Goal: Task Accomplishment & Management: Use online tool/utility

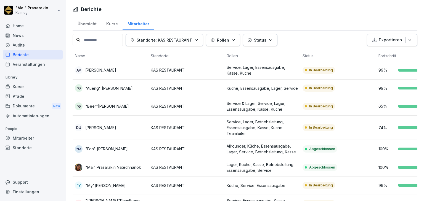
scroll to position [9, 0]
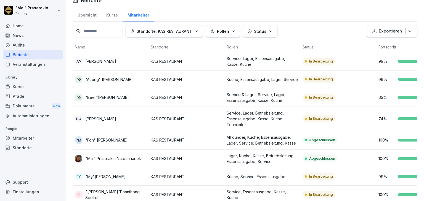
click at [22, 39] on div "News" at bounding box center [33, 36] width 60 height 10
click at [23, 36] on div "News" at bounding box center [33, 36] width 60 height 10
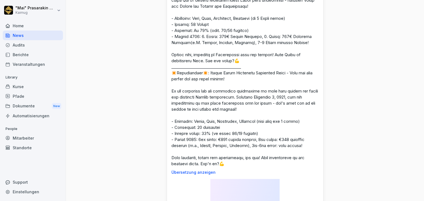
scroll to position [304, 0]
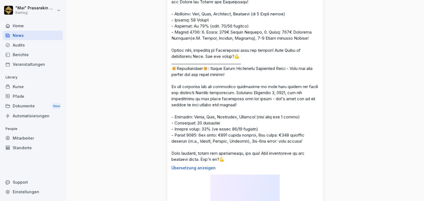
click at [38, 108] on div "Dokumente New" at bounding box center [33, 106] width 60 height 10
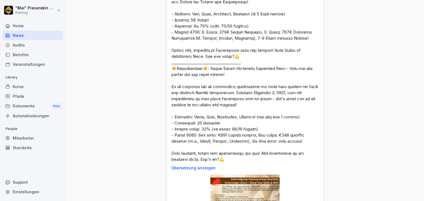
click at [33, 106] on div "Dokumente New" at bounding box center [33, 106] width 60 height 10
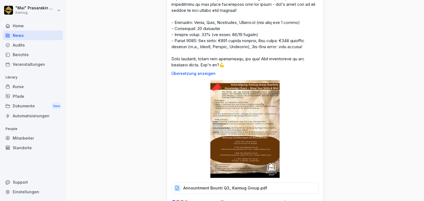
scroll to position [414, 0]
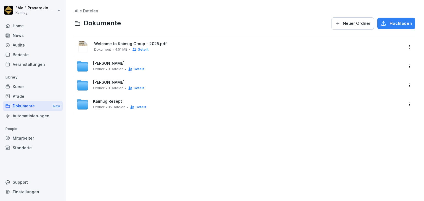
click at [103, 106] on span "Ordner" at bounding box center [98, 107] width 11 height 4
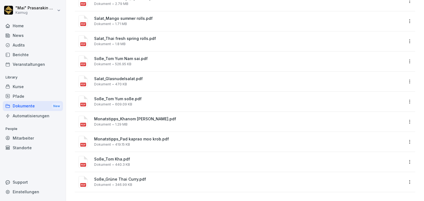
scroll to position [169, 0]
click at [123, 103] on span "609.09 KB" at bounding box center [123, 105] width 17 height 4
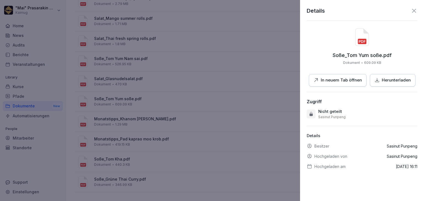
click at [337, 82] on p "In neuem Tab öffnen" at bounding box center [341, 80] width 41 height 6
